Goal: Task Accomplishment & Management: Use online tool/utility

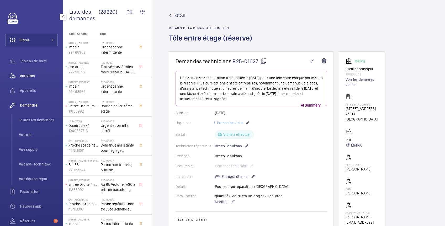
click at [33, 76] on span "Activités" at bounding box center [39, 75] width 38 height 5
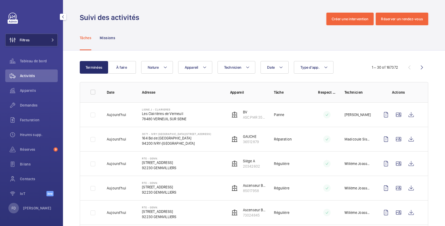
click at [32, 40] on button "Filtres" at bounding box center [31, 40] width 53 height 13
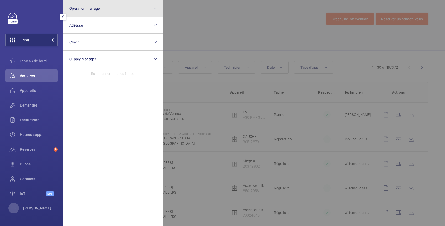
click at [95, 8] on span "Operation manager" at bounding box center [85, 8] width 32 height 4
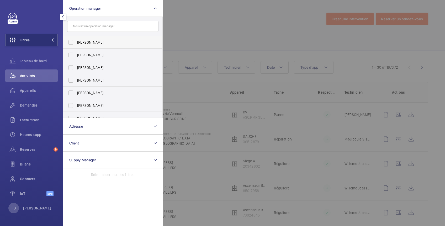
click at [94, 40] on span "[PERSON_NAME]" at bounding box center [113, 42] width 72 height 5
click at [76, 40] on input "[PERSON_NAME]" at bounding box center [71, 42] width 11 height 11
checkbox input "true"
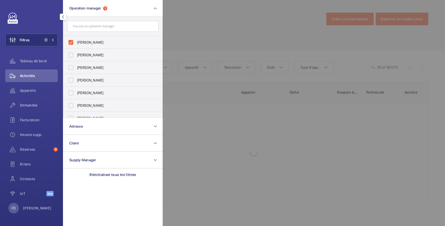
click at [201, 12] on div at bounding box center [385, 113] width 445 height 226
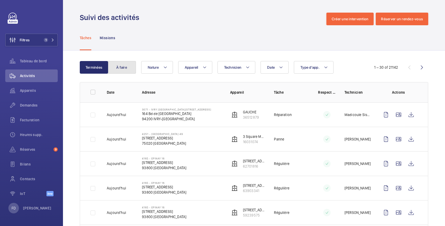
click at [123, 65] on button "À faire" at bounding box center [122, 67] width 28 height 13
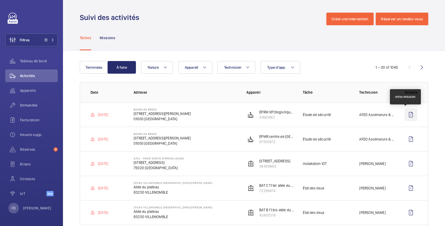
scroll to position [93, 0]
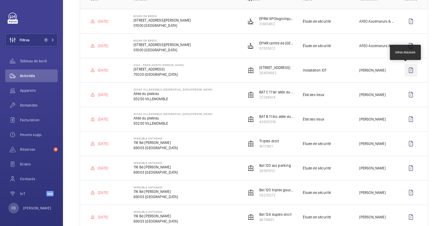
click at [408, 68] on wm-front-icon-button at bounding box center [411, 70] width 13 height 13
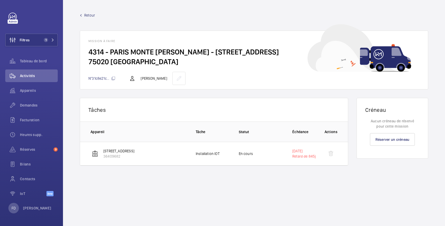
click at [330, 153] on div at bounding box center [331, 153] width 13 height 13
click at [89, 13] on span "Retour" at bounding box center [89, 15] width 11 height 5
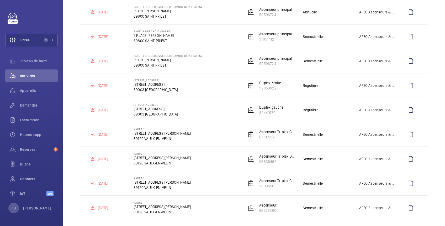
scroll to position [625, 0]
